Goal: Task Accomplishment & Management: Manage account settings

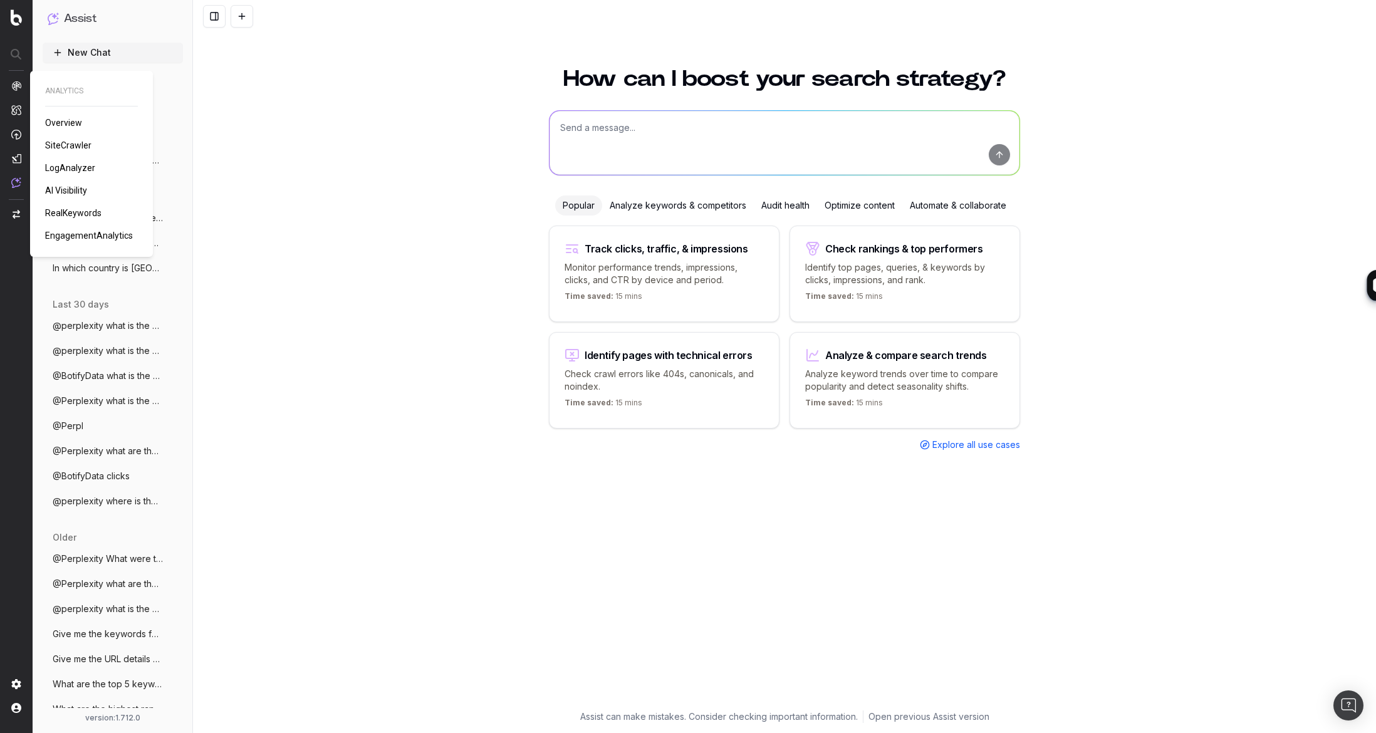
click at [76, 214] on span "RealKeywords" at bounding box center [73, 213] width 56 height 10
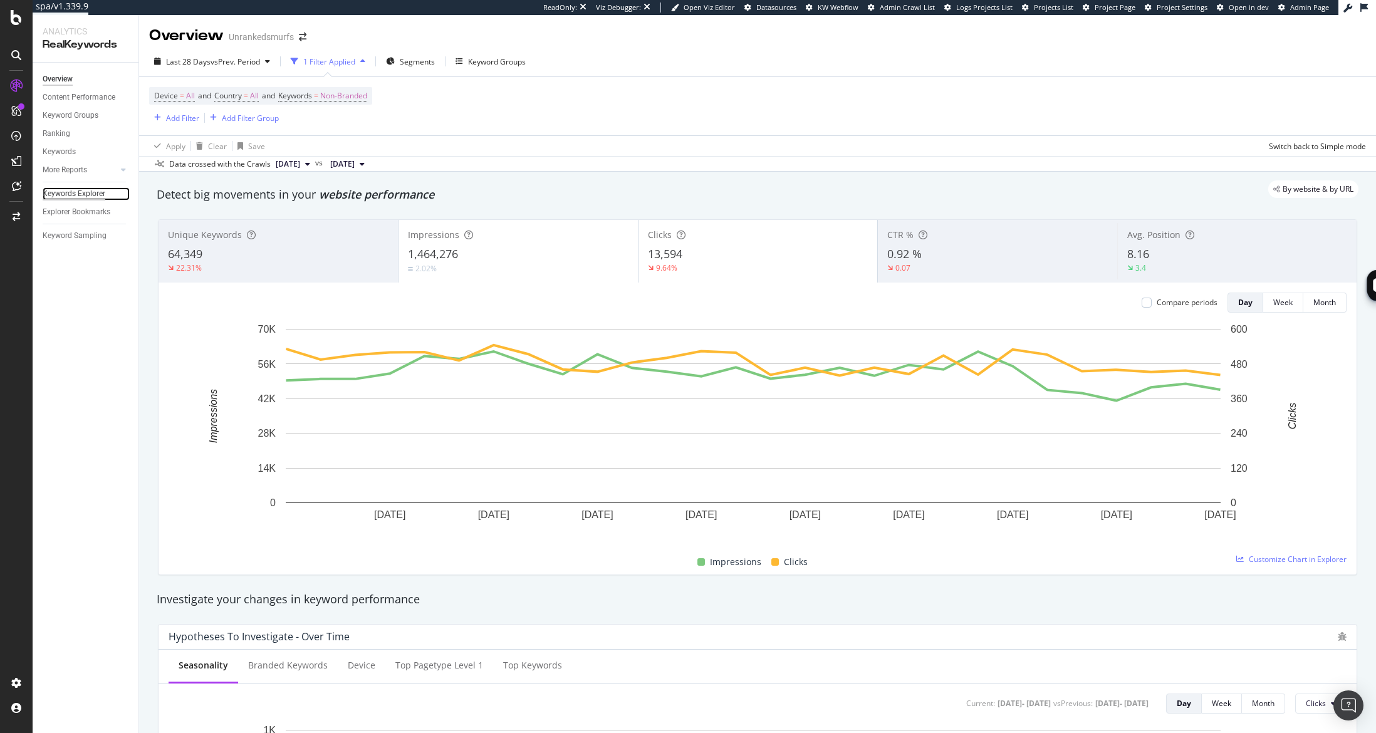
click at [71, 191] on div "Keywords Explorer" at bounding box center [74, 193] width 63 height 13
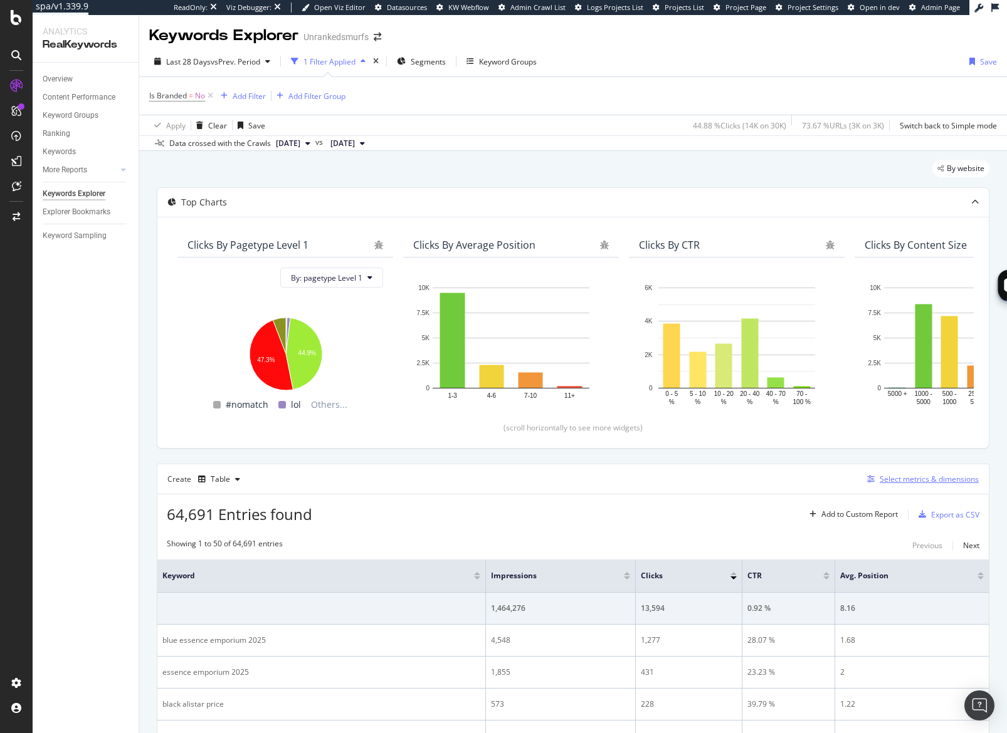
click at [929, 481] on div "Select metrics & dimensions" at bounding box center [928, 479] width 99 height 11
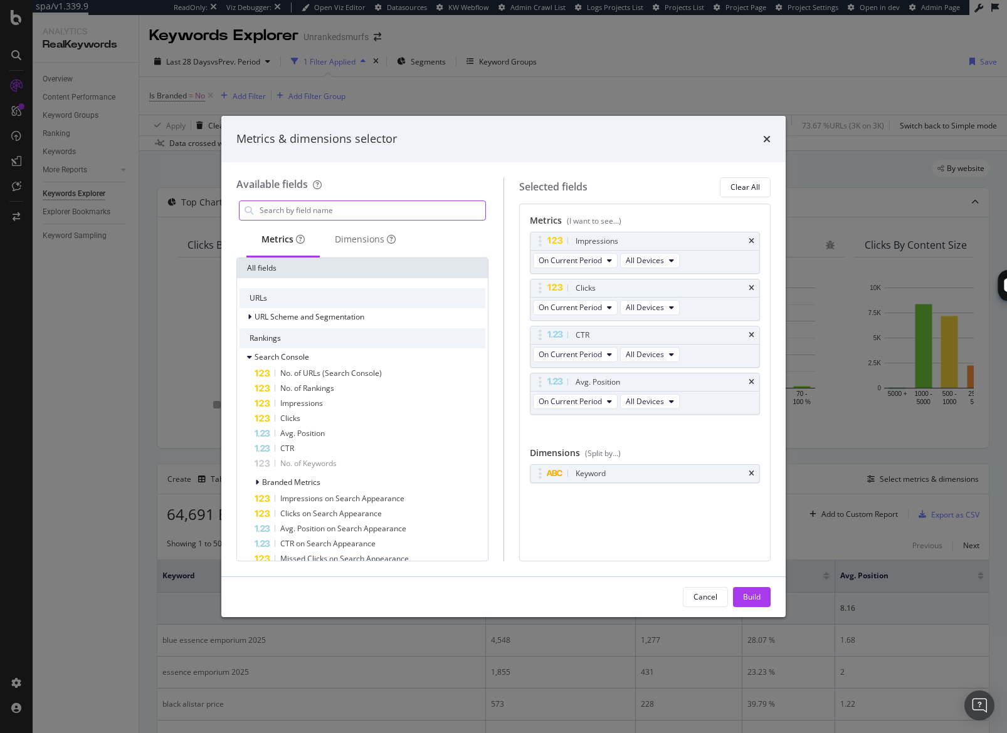
click at [322, 209] on input "modal" at bounding box center [371, 210] width 227 height 19
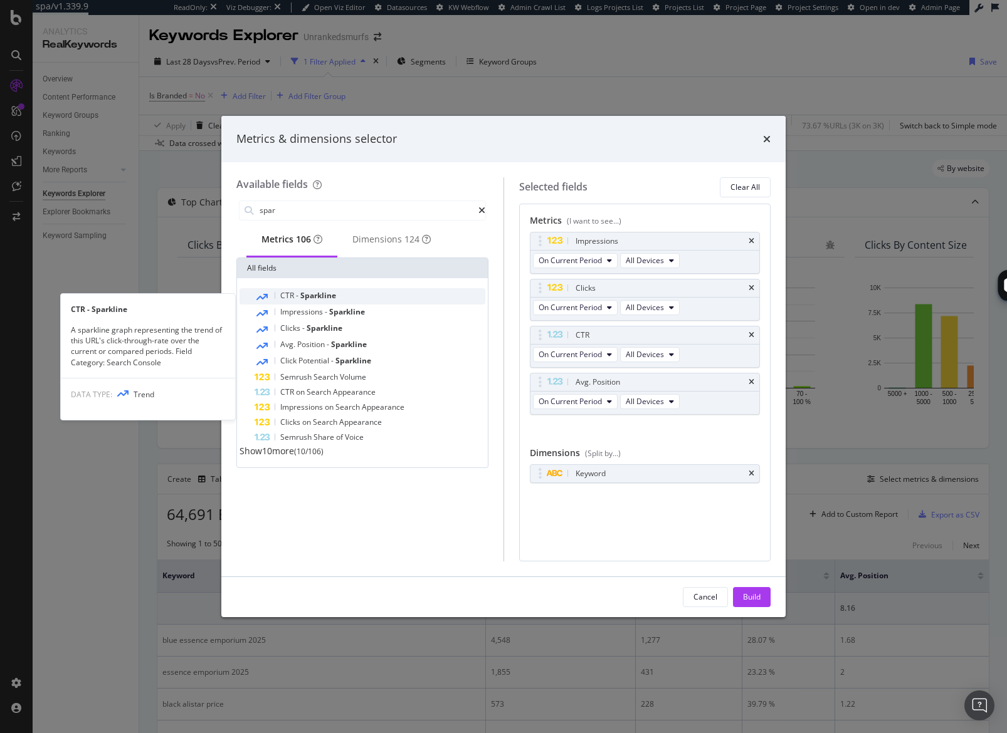
type input "spar"
click at [331, 301] on span "Sparkline" at bounding box center [318, 295] width 36 height 11
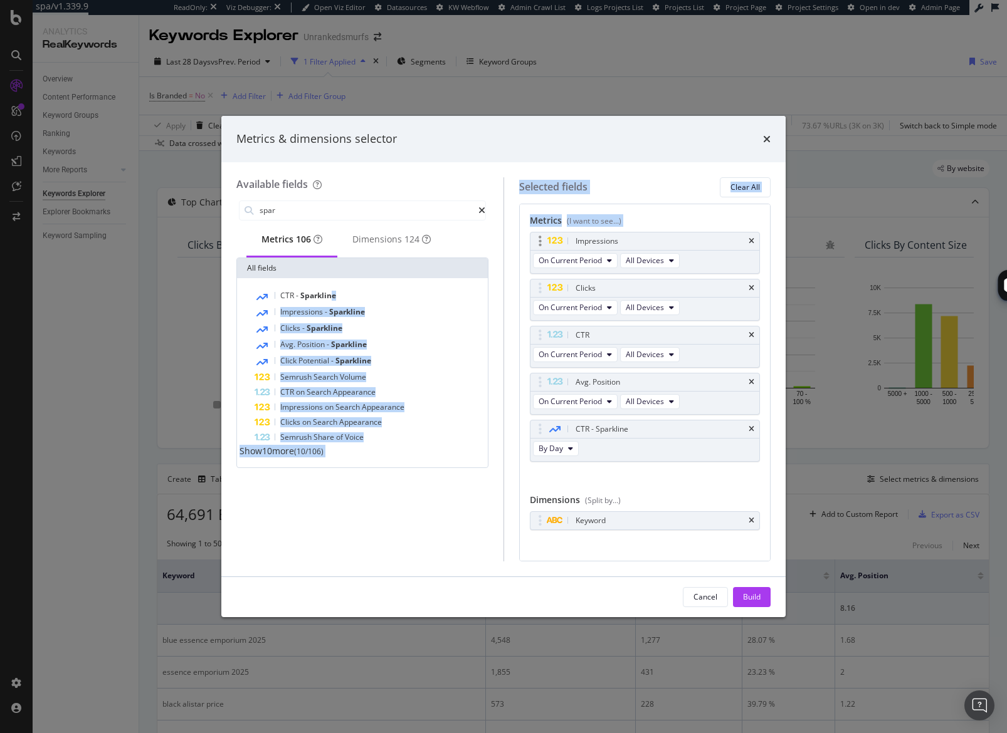
drag, startPoint x: 331, startPoint y: 303, endPoint x: 609, endPoint y: 238, distance: 285.8
click at [609, 238] on div "Available fields spar Metrics 106 Dimensions 124 All fields CTR - Sparkline Imp…" at bounding box center [503, 369] width 534 height 384
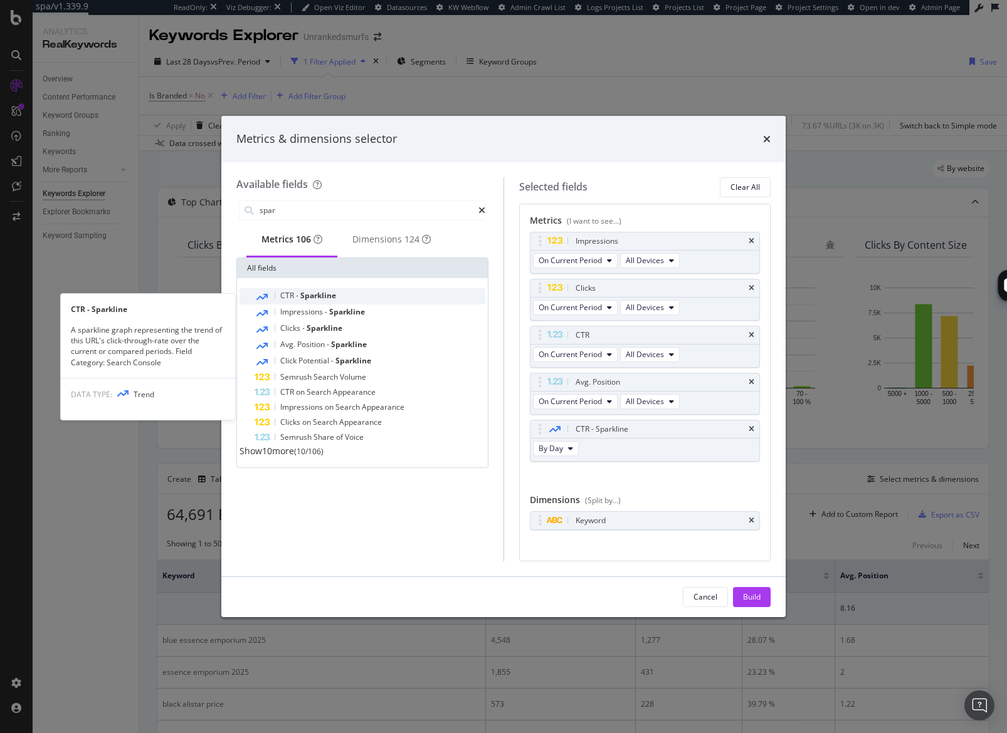
click at [319, 301] on span "Sparkline" at bounding box center [318, 295] width 36 height 11
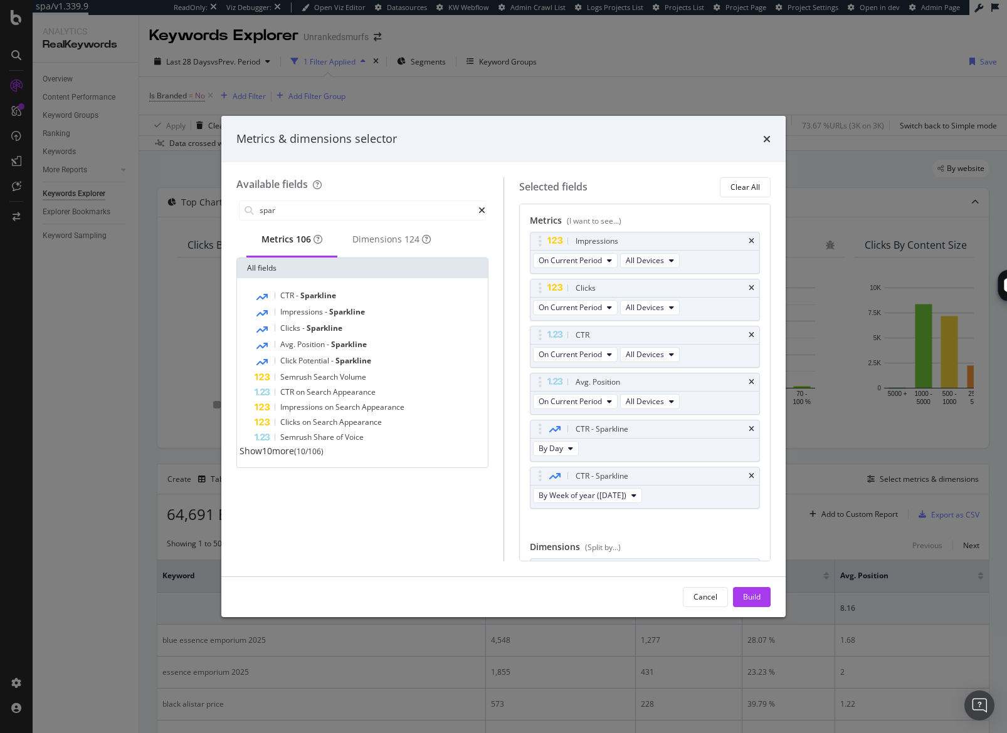
click at [319, 301] on span "Sparkline" at bounding box center [318, 295] width 36 height 11
click at [735, 521] on div "CTR - Sparkline" at bounding box center [660, 523] width 174 height 13
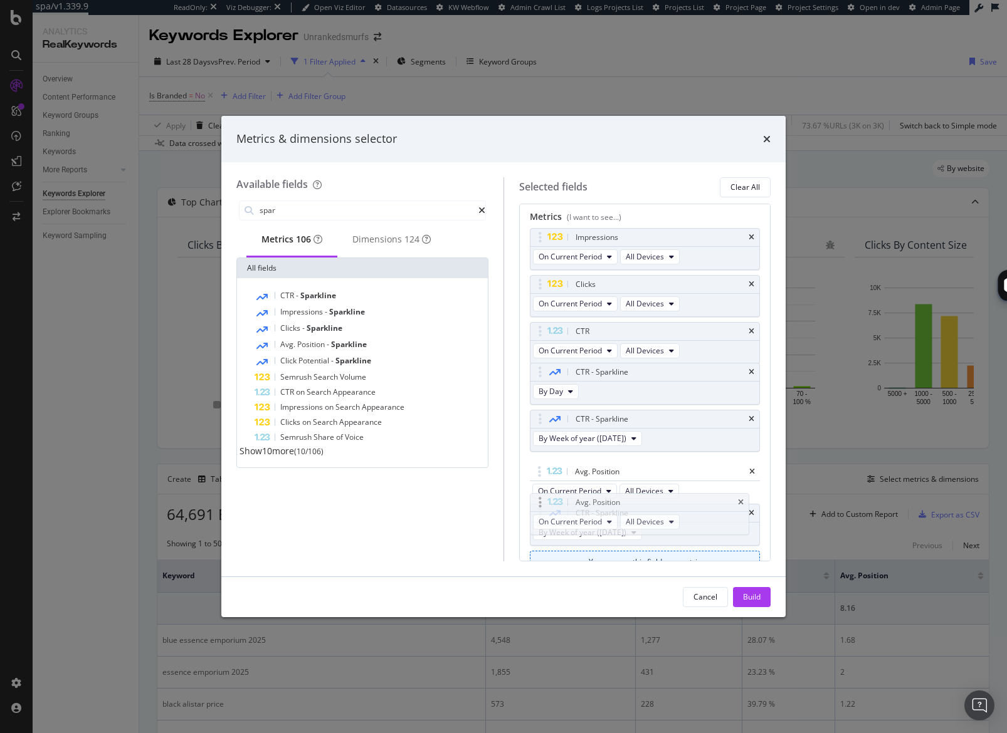
drag, startPoint x: 599, startPoint y: 374, endPoint x: 597, endPoint y: 495, distance: 120.3
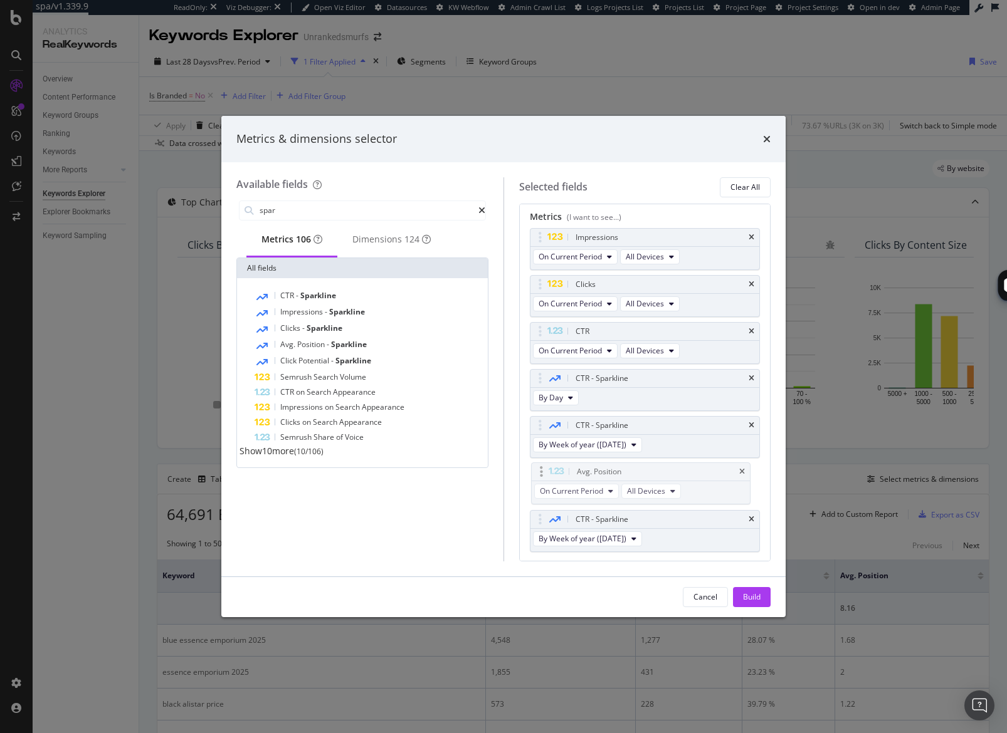
scroll to position [5, 0]
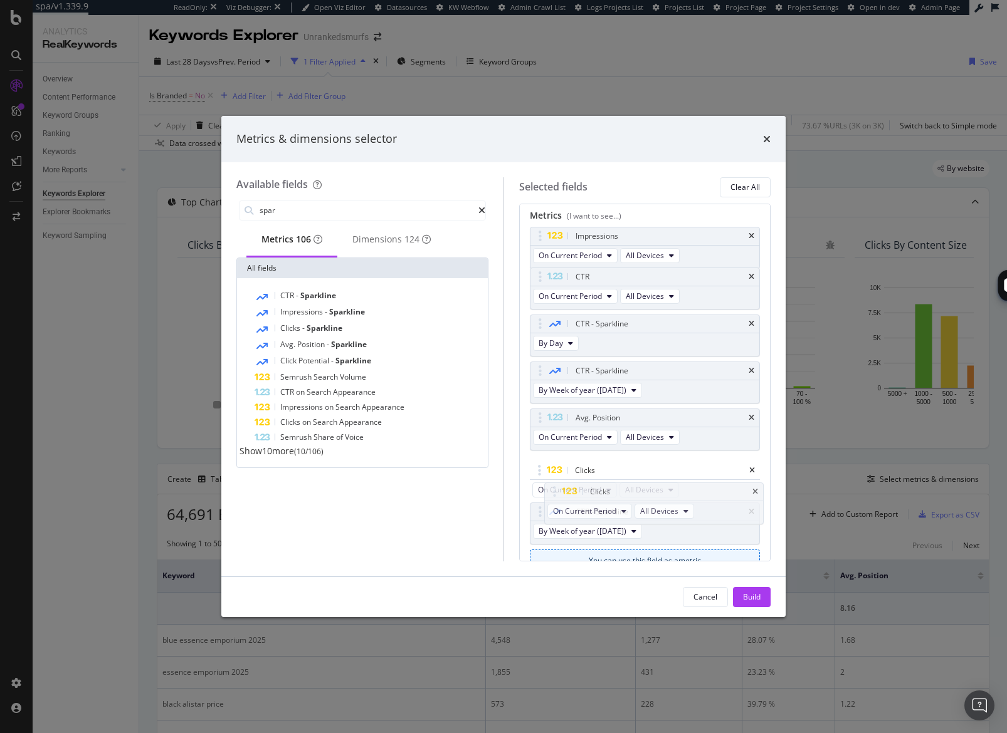
drag, startPoint x: 563, startPoint y: 280, endPoint x: 577, endPoint y: 460, distance: 181.0
drag, startPoint x: 556, startPoint y: 248, endPoint x: 567, endPoint y: 473, distance: 225.3
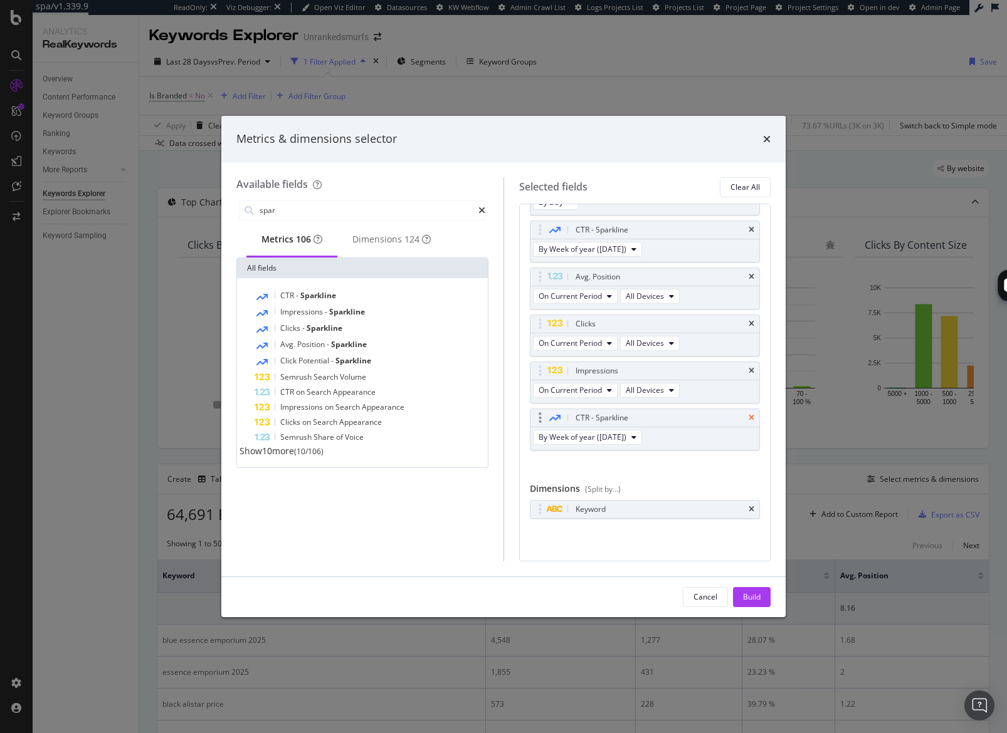
click at [748, 418] on icon "times" at bounding box center [751, 418] width 6 height 8
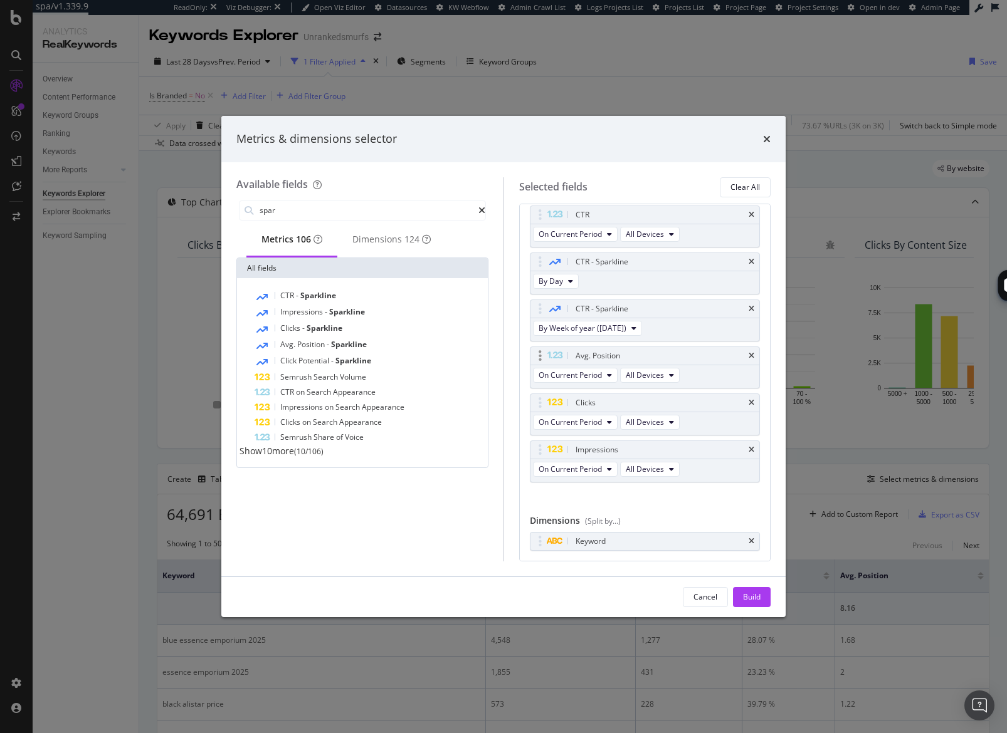
scroll to position [0, 0]
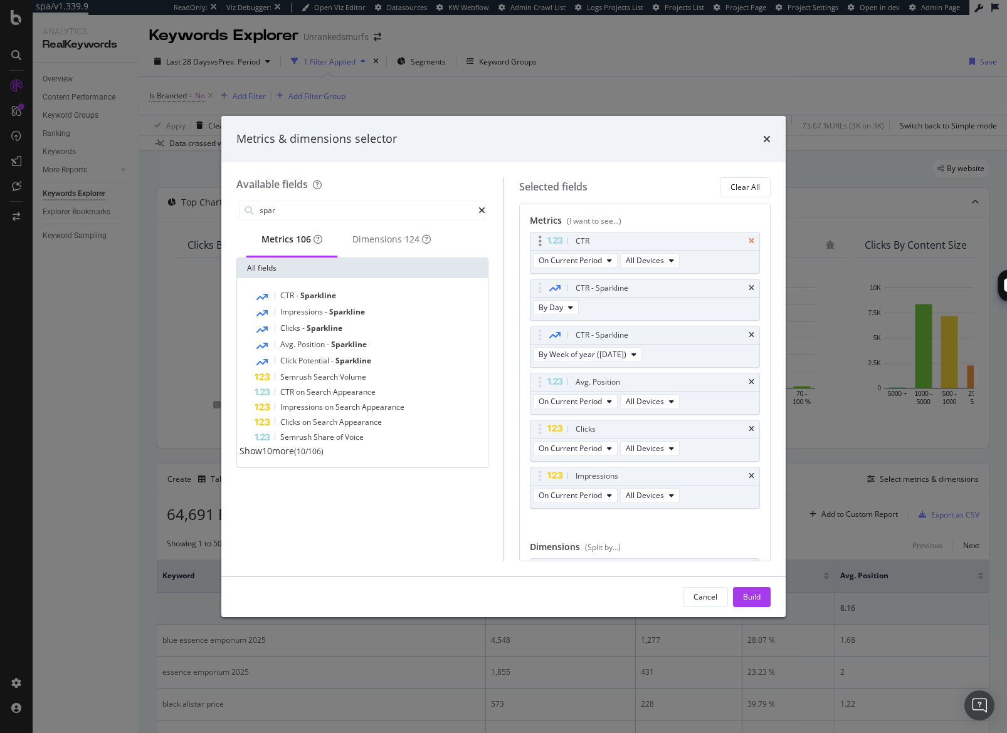
click at [748, 238] on icon "times" at bounding box center [751, 242] width 6 height 8
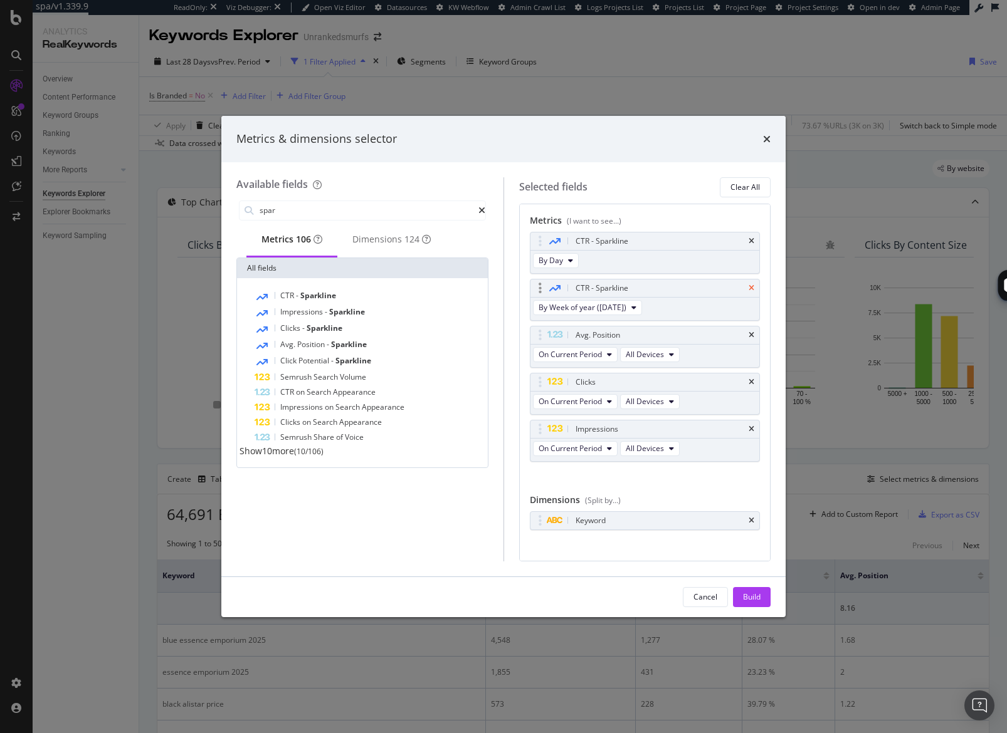
click at [748, 288] on icon "times" at bounding box center [751, 289] width 6 height 8
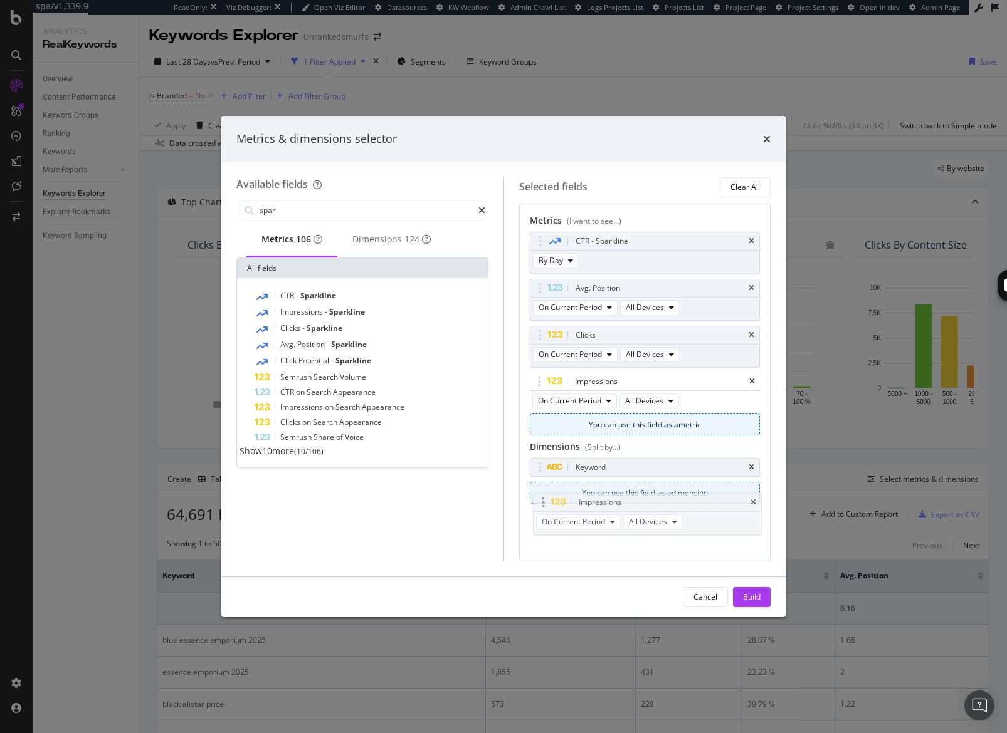
drag, startPoint x: 641, startPoint y: 380, endPoint x: 642, endPoint y: 501, distance: 120.4
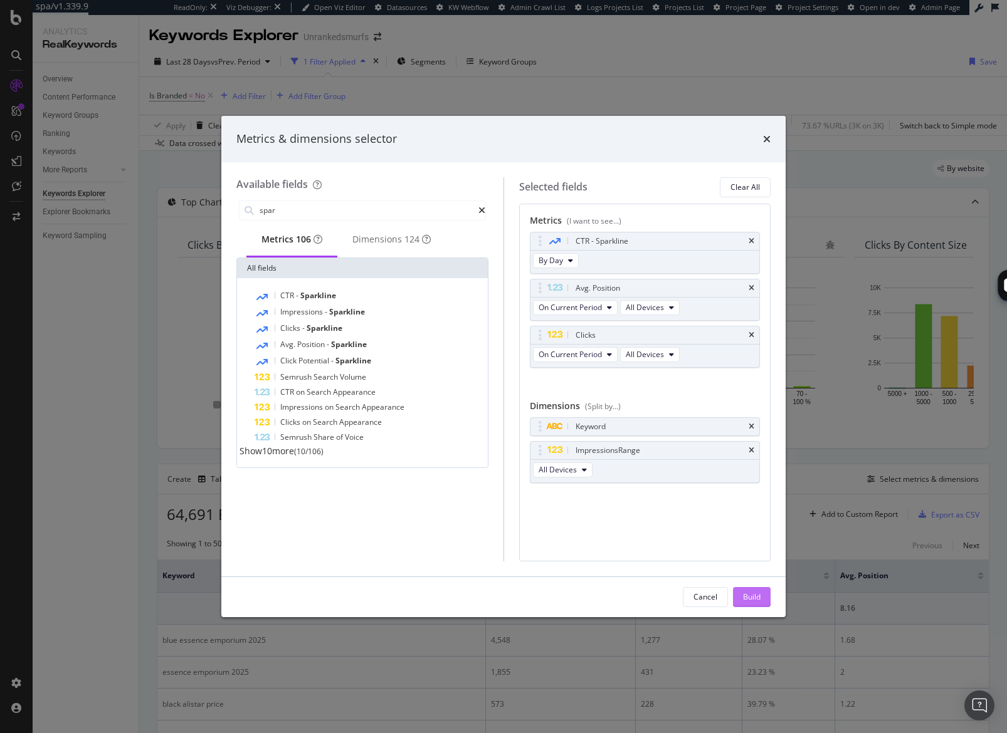
click at [751, 599] on div "Build" at bounding box center [752, 597] width 18 height 11
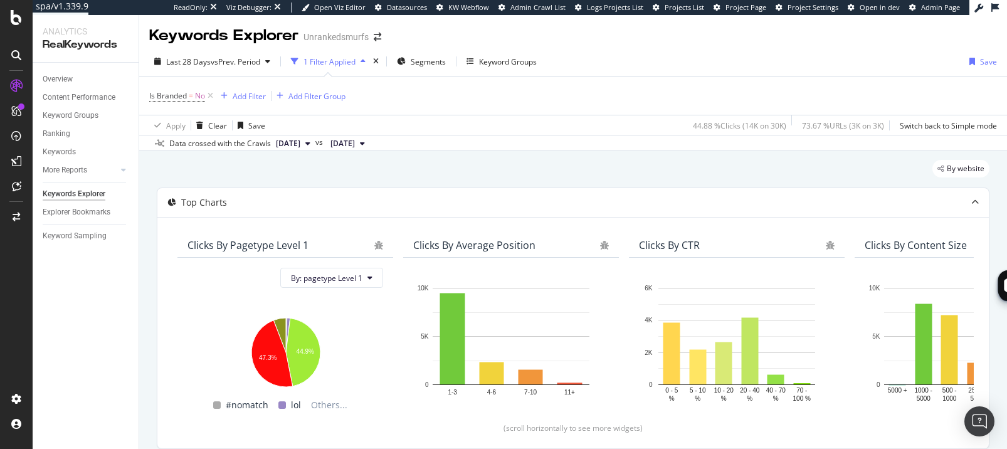
click at [116, 406] on div "Overview Content Performance Keyword Groups Ranking Keywords More Reports Count…" at bounding box center [86, 256] width 106 height 386
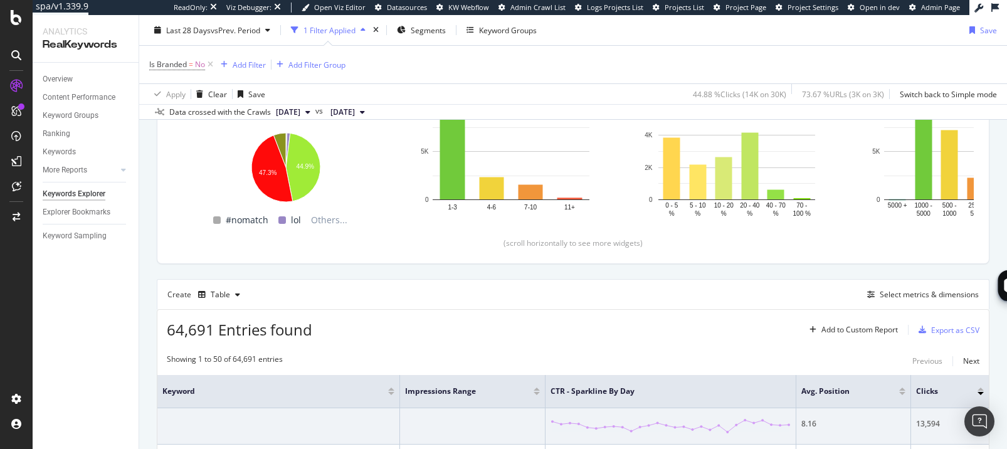
scroll to position [186, 0]
click at [906, 296] on div "Select metrics & dimensions" at bounding box center [928, 293] width 99 height 11
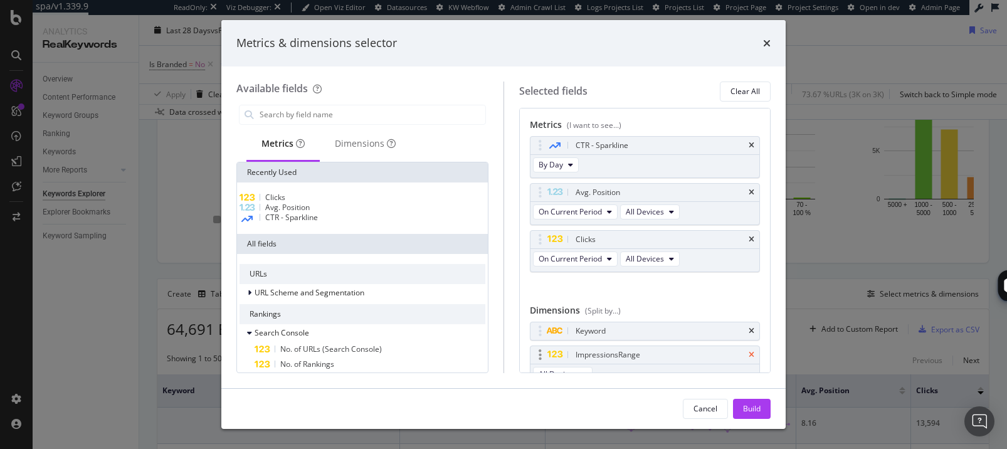
click at [748, 354] on icon "times" at bounding box center [751, 355] width 6 height 8
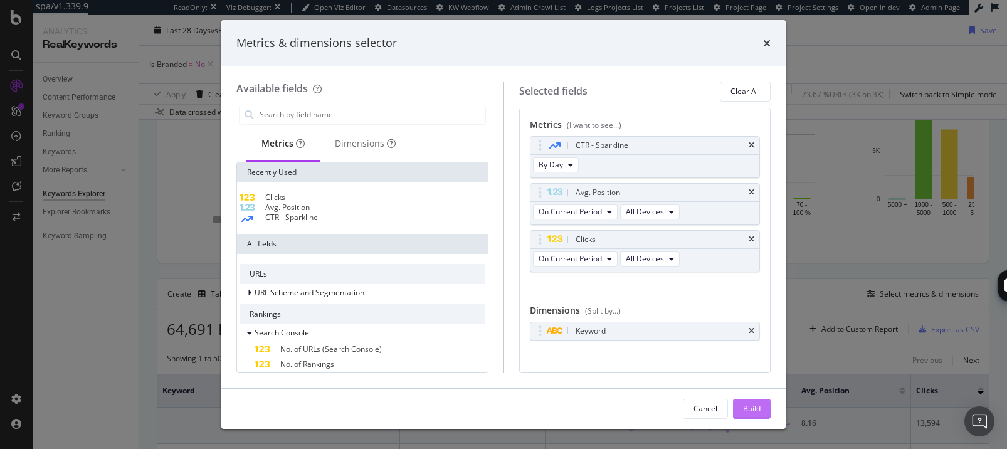
click at [756, 409] on div "Build" at bounding box center [752, 408] width 18 height 11
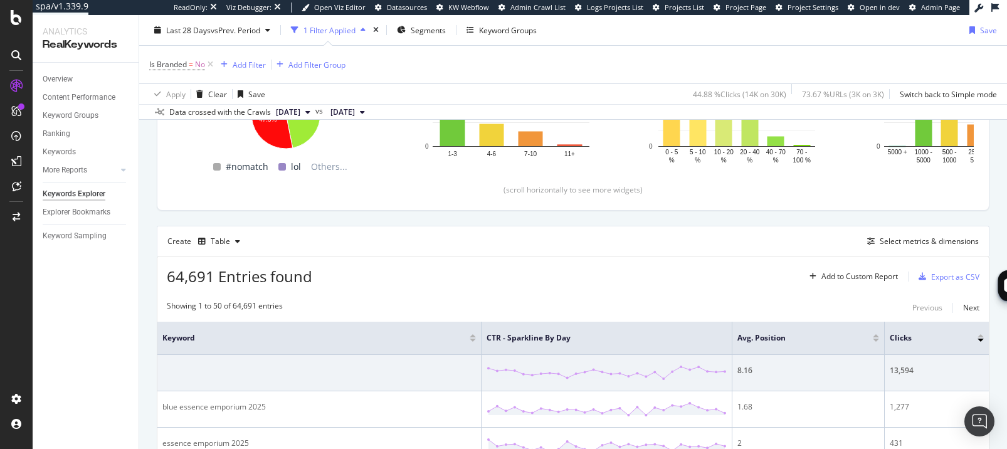
scroll to position [226, 0]
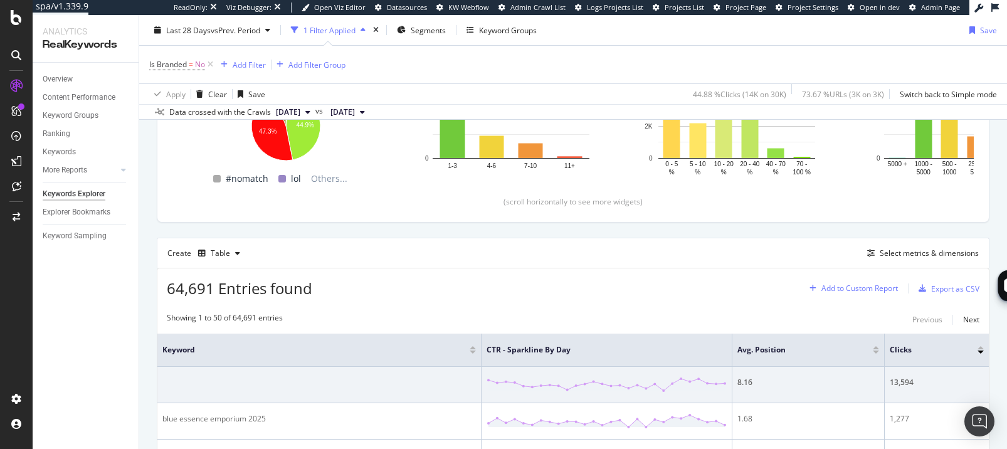
click at [853, 285] on div "Add to Custom Report" at bounding box center [859, 289] width 76 height 8
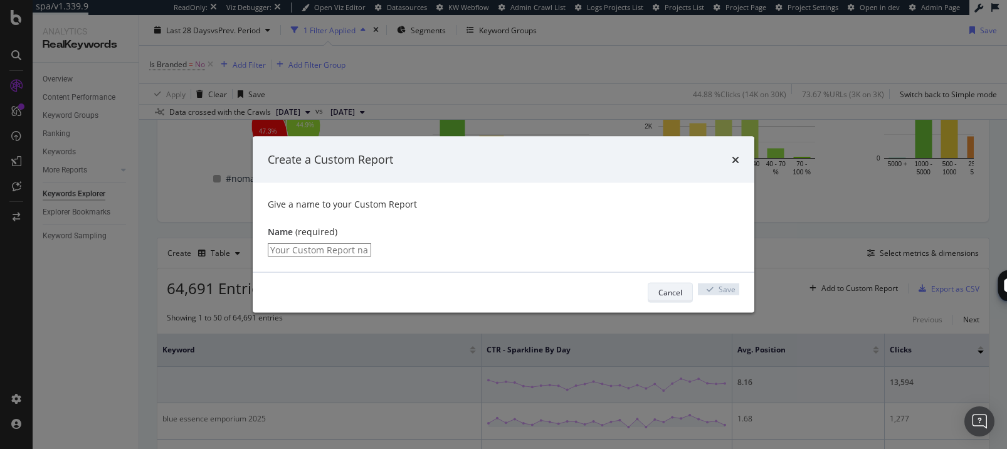
click at [665, 296] on div "Cancel" at bounding box center [670, 292] width 24 height 11
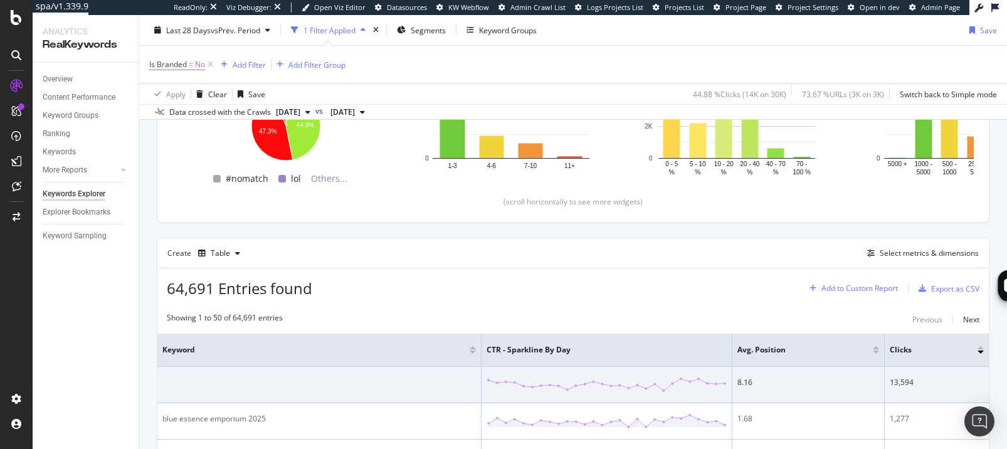
click at [848, 286] on div "Add to Custom Report" at bounding box center [859, 289] width 76 height 8
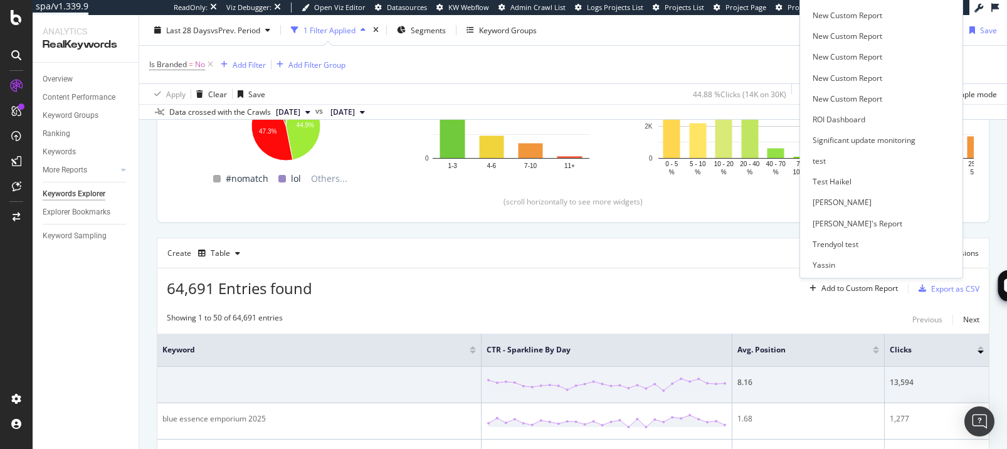
scroll to position [0, 0]
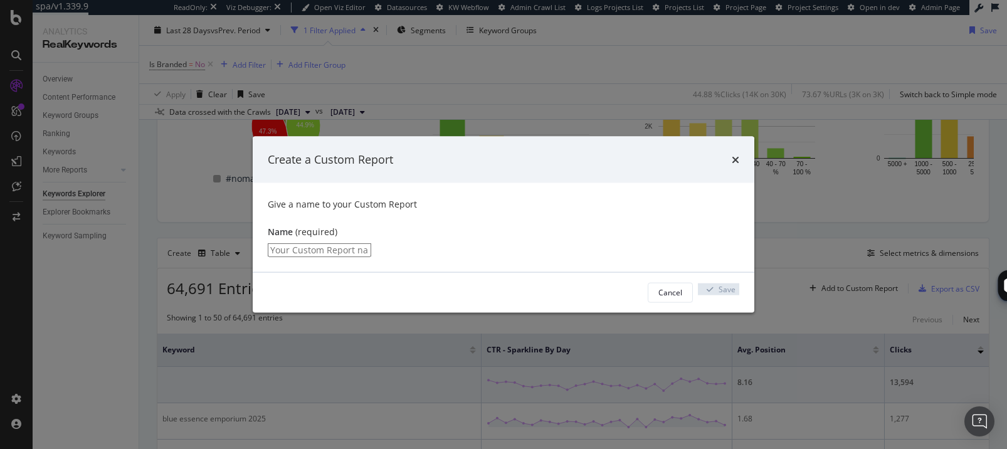
click at [313, 243] on input "modal" at bounding box center [319, 250] width 103 height 14
type input "ER CR"
click at [718, 298] on div "Save" at bounding box center [726, 292] width 17 height 11
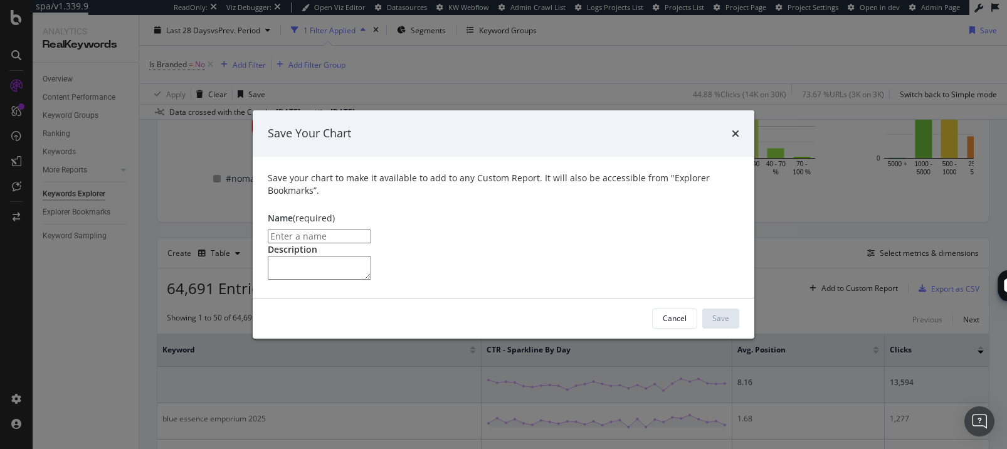
click at [360, 229] on input "modal" at bounding box center [319, 236] width 103 height 14
type input "ER CR Bookmark"
click at [359, 256] on textarea "modal" at bounding box center [319, 268] width 103 height 24
click at [343, 262] on textarea "modal" at bounding box center [319, 268] width 103 height 24
type textarea "l"
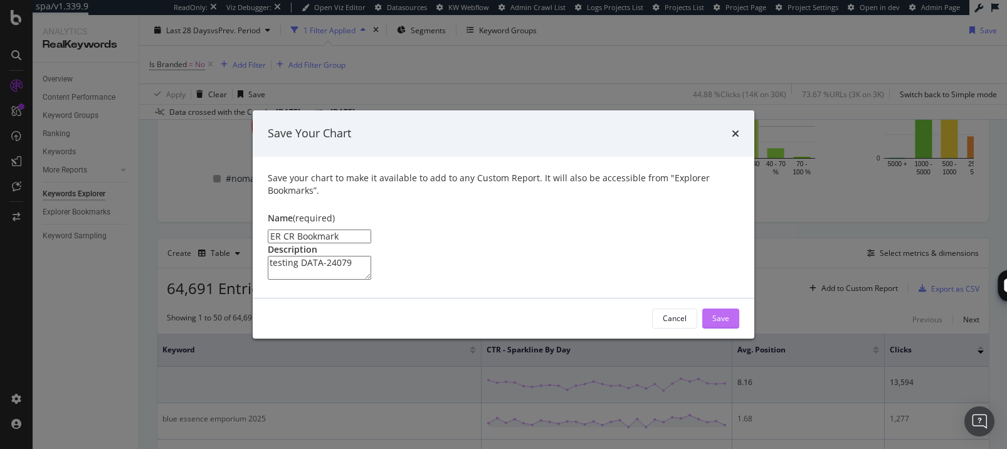
type textarea "testing DATA-24079"
click at [731, 328] on button "Save" at bounding box center [720, 318] width 37 height 20
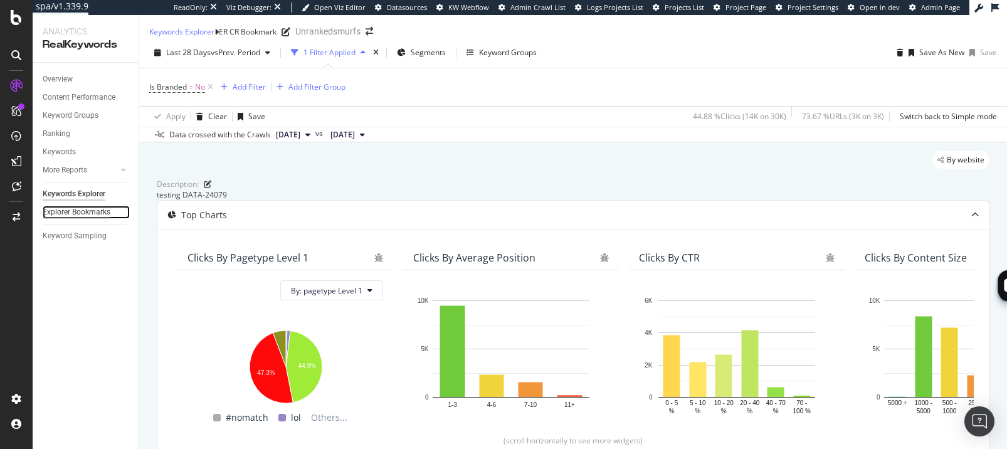
click at [84, 207] on div "Explorer Bookmarks" at bounding box center [77, 212] width 68 height 13
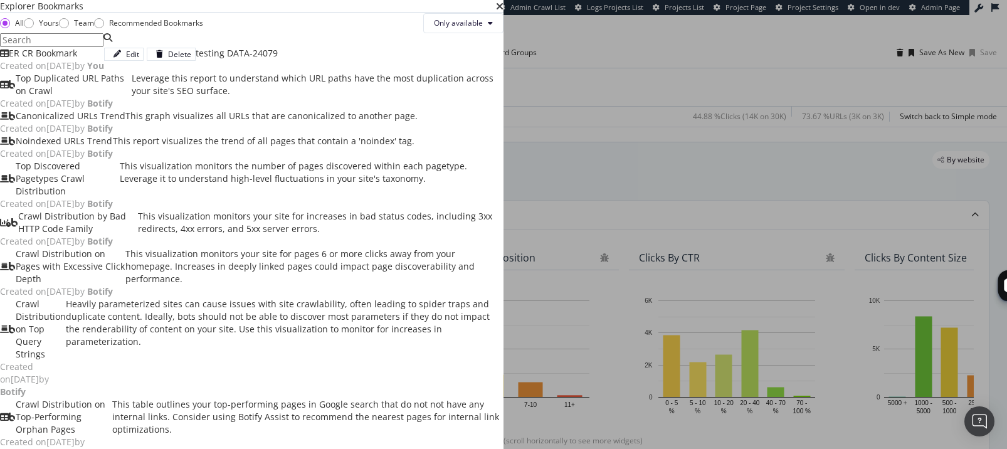
click at [77, 60] on div "ER CR Bookmark" at bounding box center [43, 53] width 68 height 13
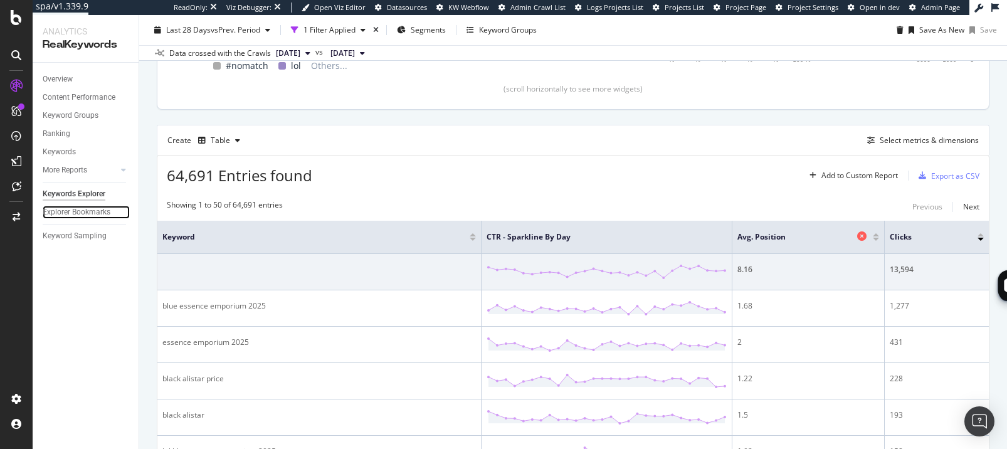
scroll to position [333, 0]
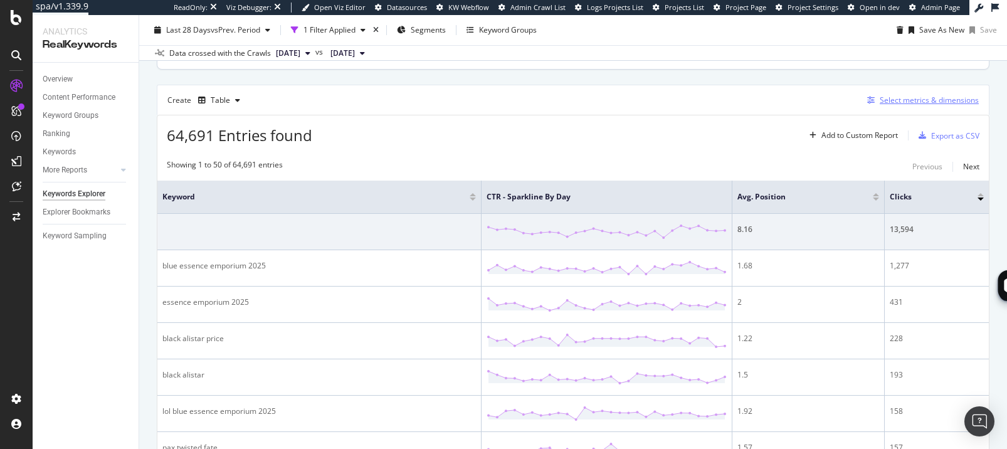
click at [901, 105] on div "Select metrics & dimensions" at bounding box center [928, 100] width 99 height 11
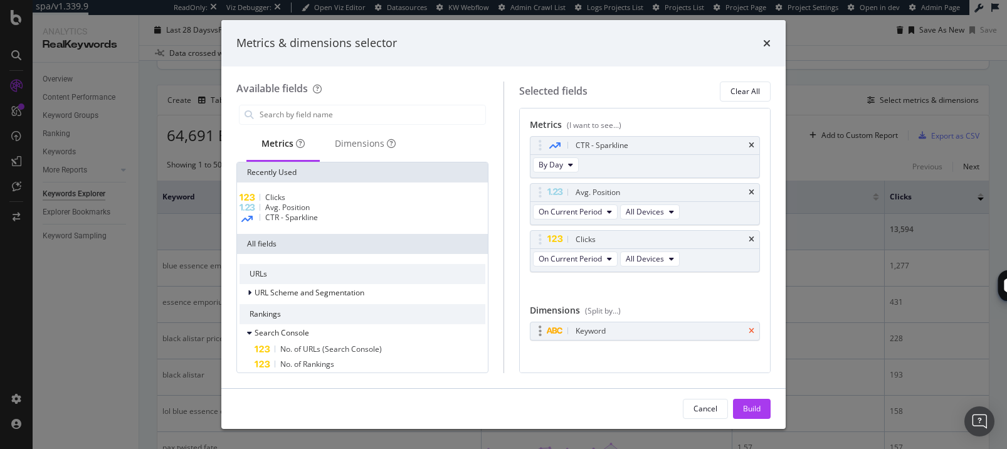
click at [748, 330] on icon "times" at bounding box center [751, 331] width 6 height 8
click at [746, 410] on div "Build" at bounding box center [752, 408] width 18 height 11
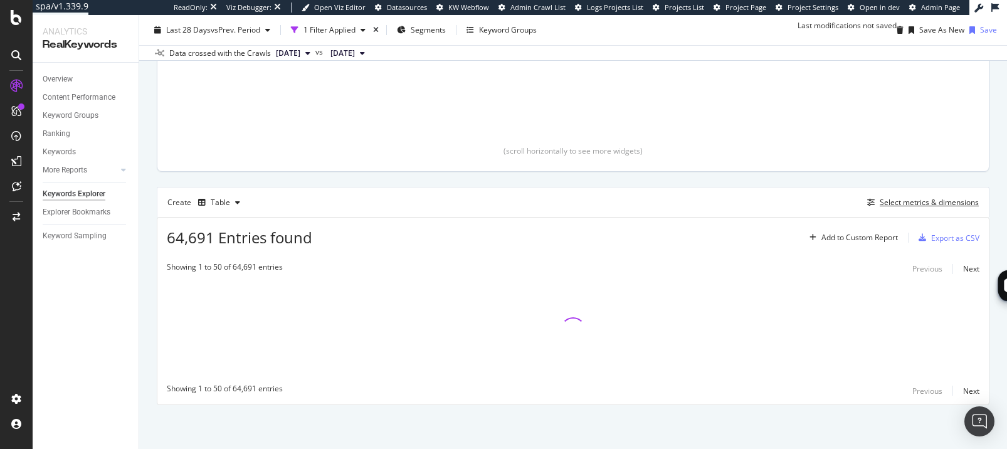
scroll to position [273, 0]
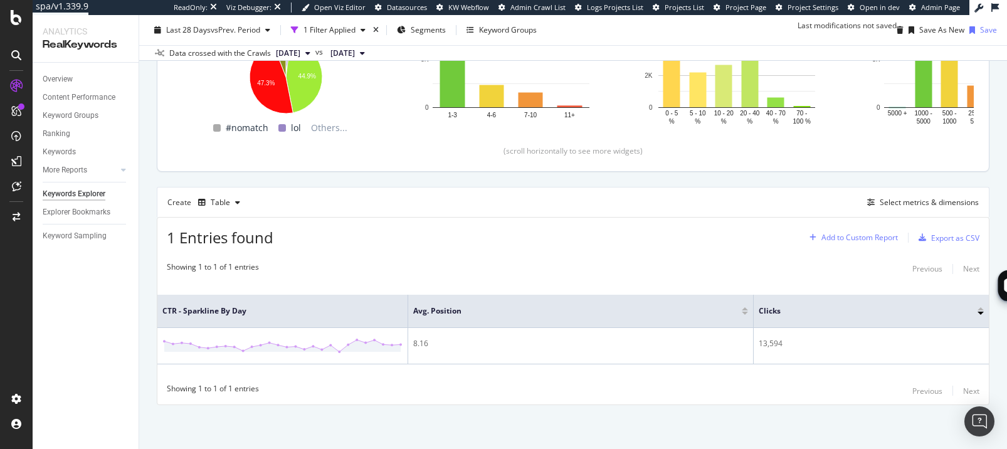
click at [847, 237] on div "Add to Custom Report" at bounding box center [859, 238] width 76 height 8
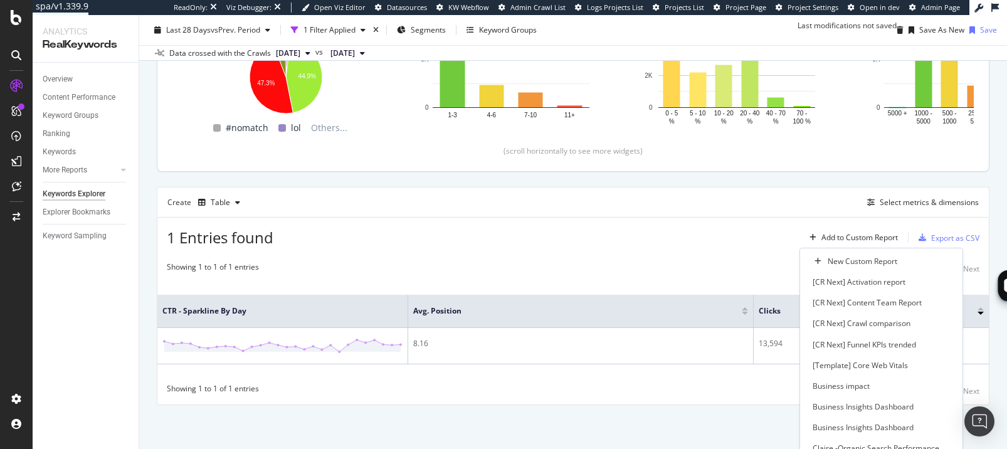
scroll to position [189, 0]
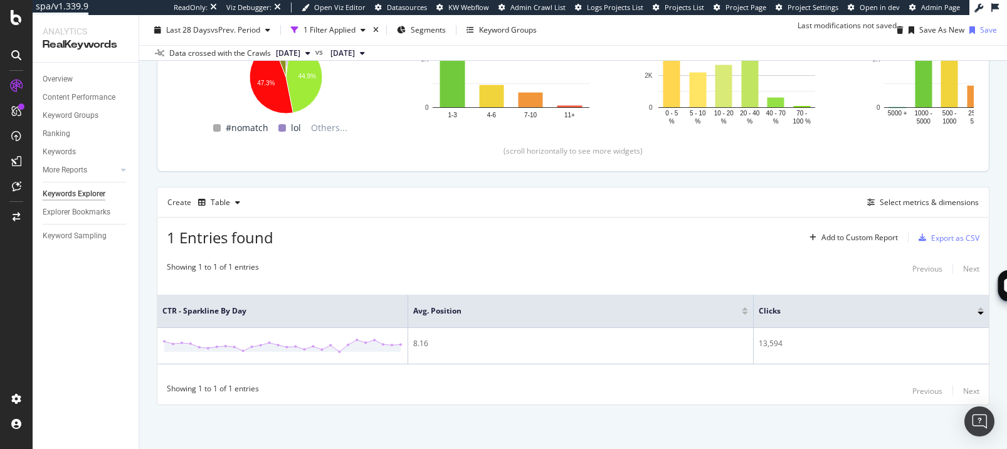
click at [261, 449] on span "ER CR" at bounding box center [248, 455] width 24 height 12
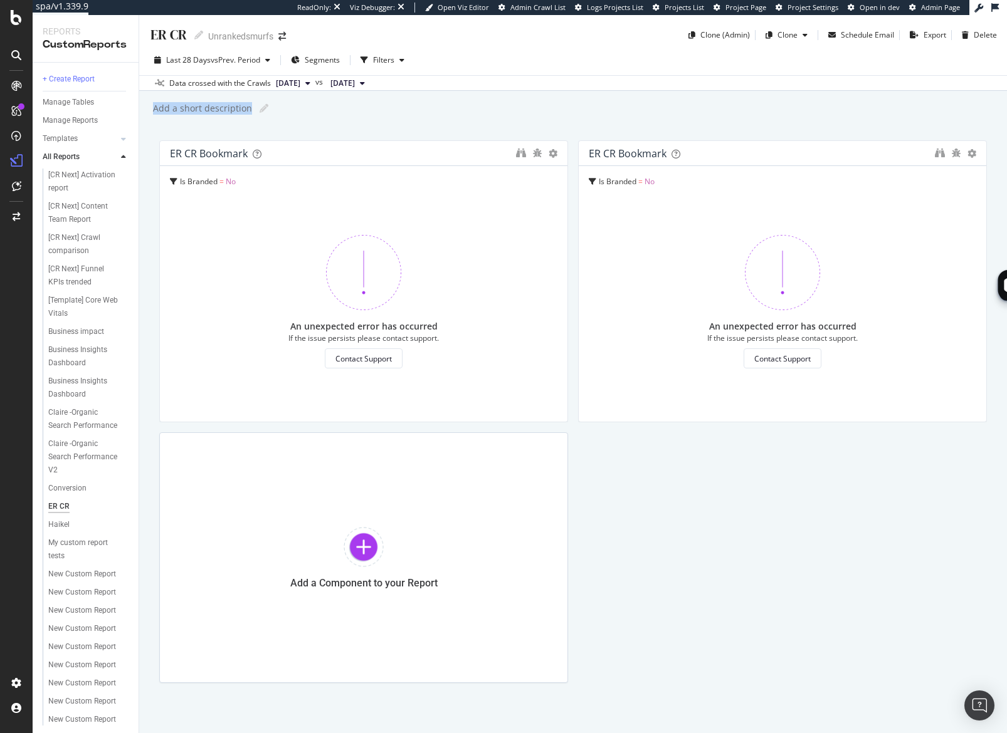
drag, startPoint x: 153, startPoint y: 110, endPoint x: 246, endPoint y: 110, distance: 92.8
click at [246, 110] on div "Add a short description" at bounding box center [202, 108] width 100 height 13
click at [326, 129] on div "ER CR ER CR Unrankedsmurfs Clone (Admin) Clone Schedule Email Export Delete Las…" at bounding box center [572, 374] width 867 height 718
